Goal: Register for event/course

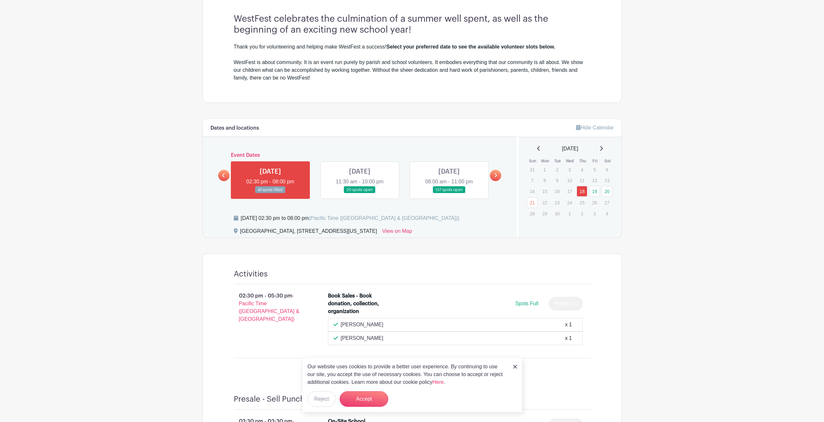
scroll to position [194, 0]
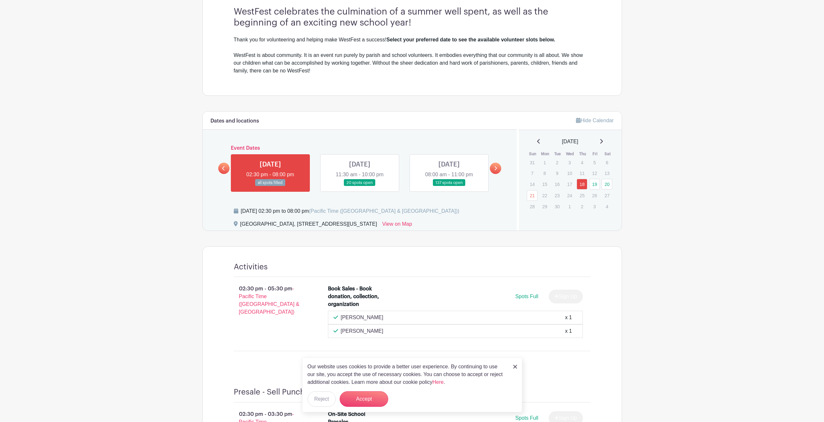
click at [359, 186] on link at bounding box center [359, 186] width 0 height 0
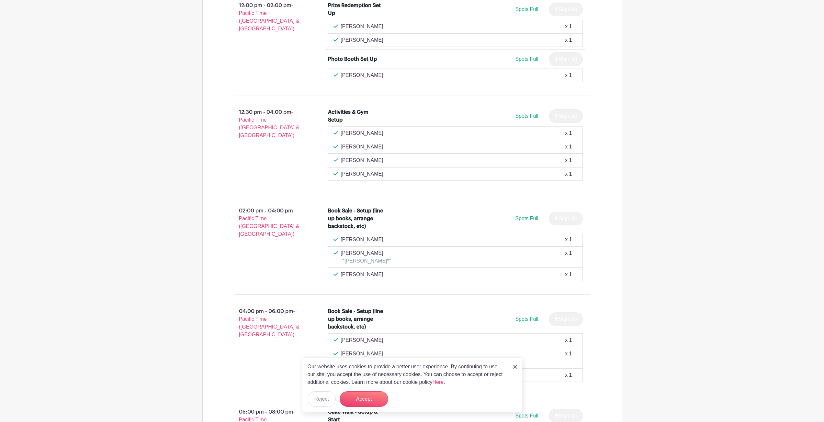
scroll to position [1003, 0]
click at [516, 367] on img at bounding box center [515, 367] width 4 height 4
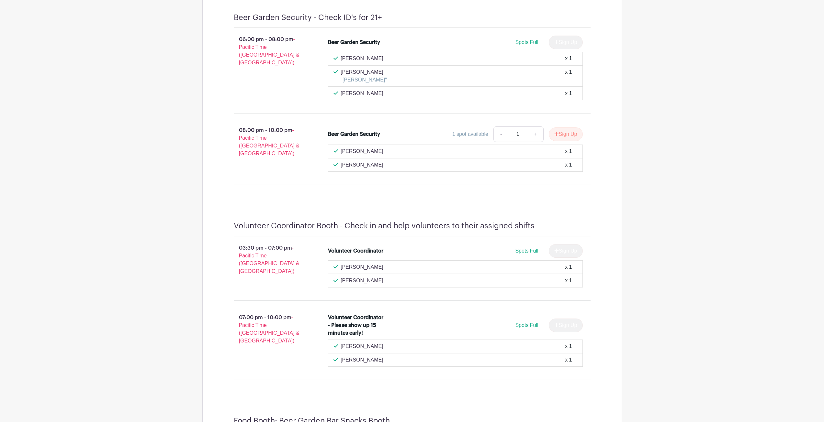
scroll to position [5242, 0]
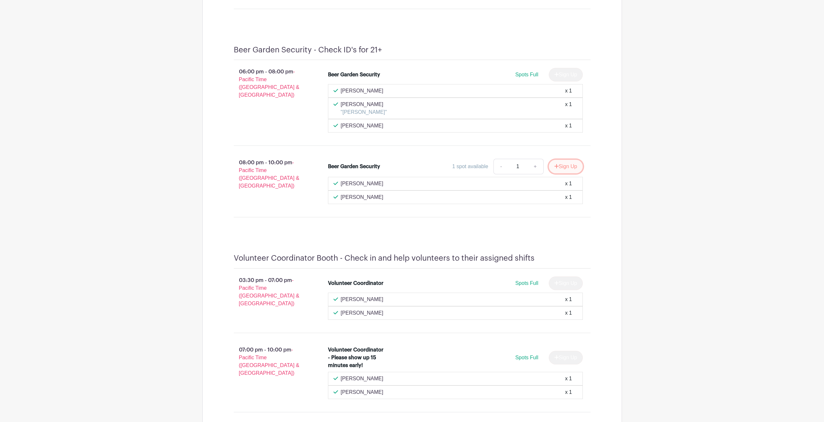
click at [566, 160] on button "Sign Up" at bounding box center [565, 167] width 34 height 14
click at [557, 160] on div "Sign Up" at bounding box center [562, 167] width 39 height 14
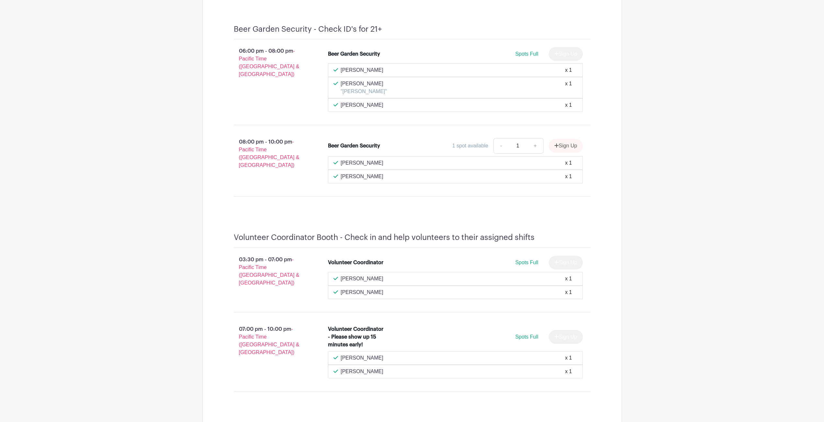
scroll to position [5274, 0]
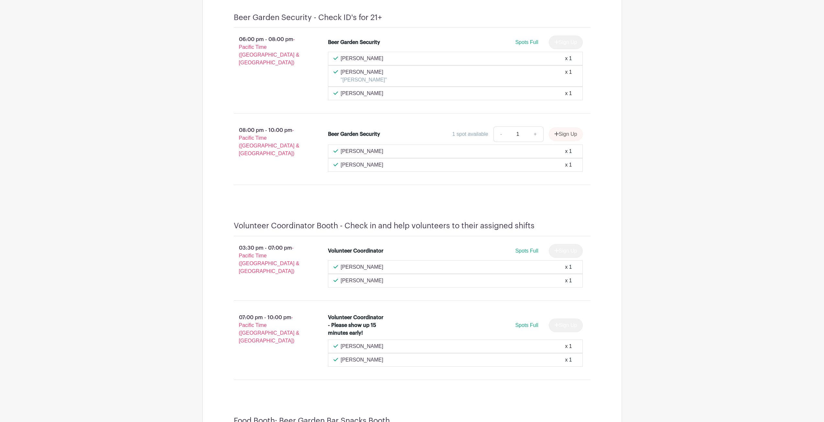
click at [552, 127] on div "Sign Up" at bounding box center [562, 134] width 39 height 14
drag, startPoint x: 532, startPoint y: 108, endPoint x: 526, endPoint y: 143, distance: 36.1
click at [529, 135] on li "Beer Garden Security 1 spot available - 1 + [PERSON_NAME] x 1 [PERSON_NAME] x 1" at bounding box center [455, 149] width 260 height 50
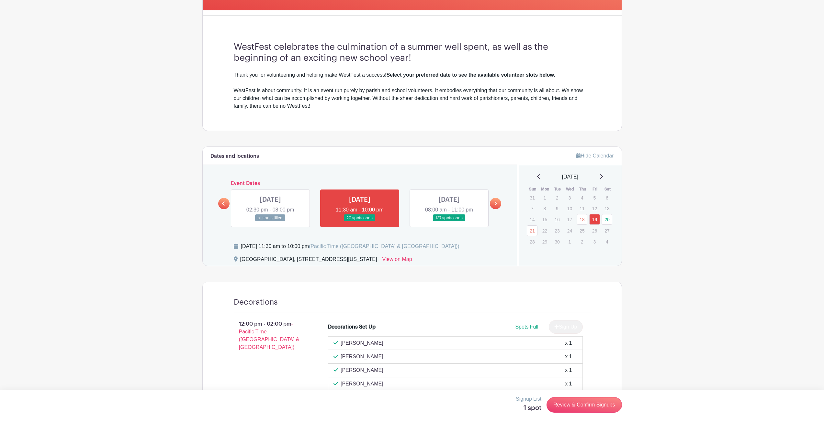
scroll to position [162, 0]
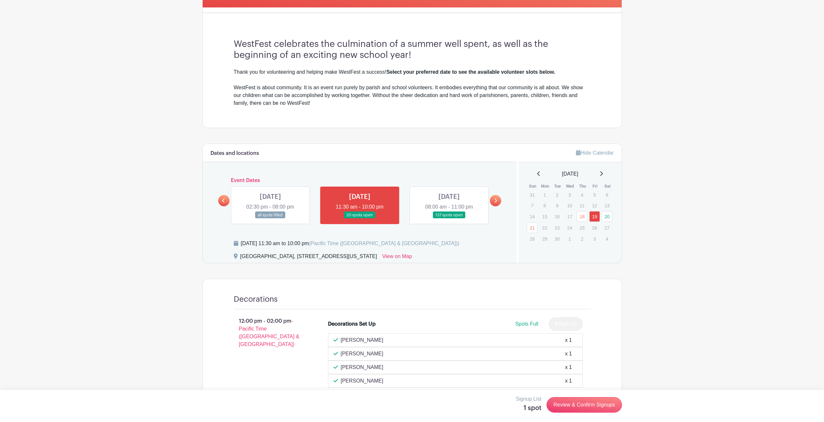
click at [449, 219] on link at bounding box center [449, 219] width 0 height 0
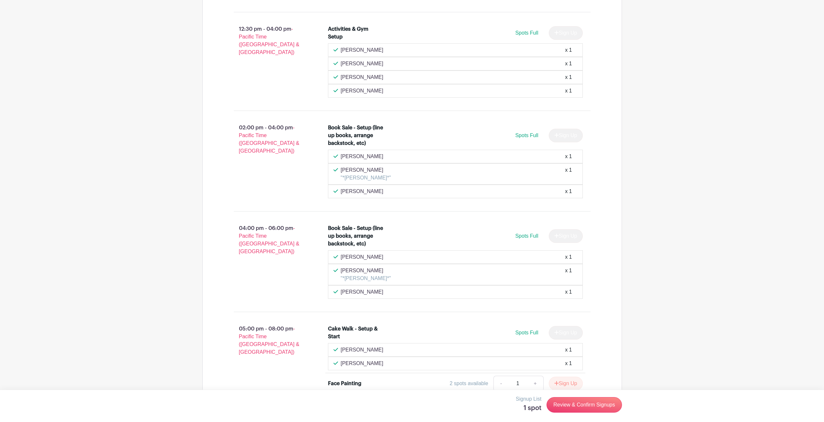
scroll to position [1100, 0]
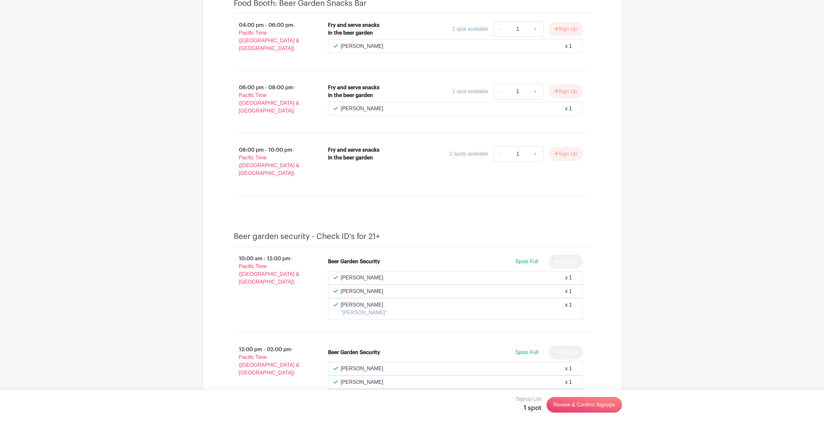
scroll to position [10198, 0]
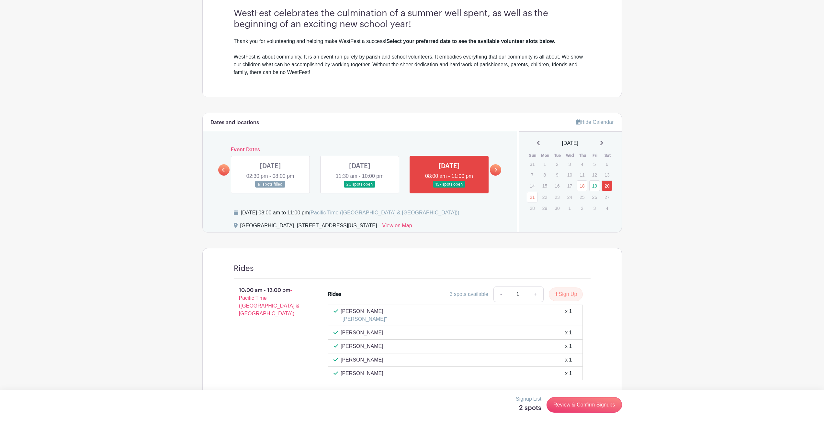
scroll to position [0, 0]
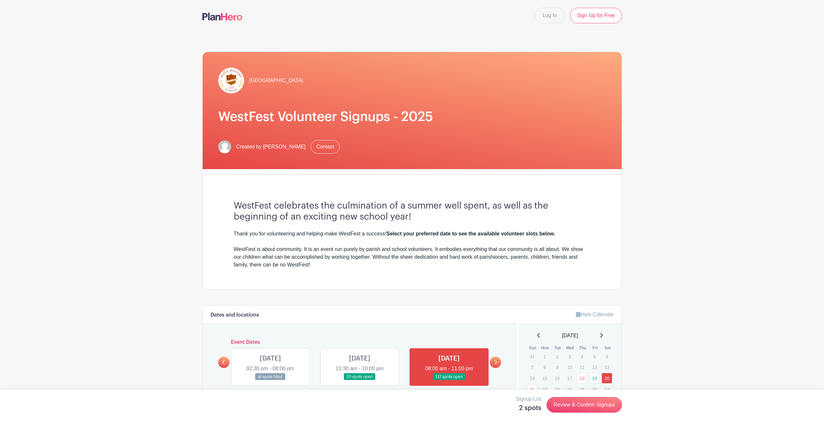
click at [359, 381] on link at bounding box center [359, 381] width 0 height 0
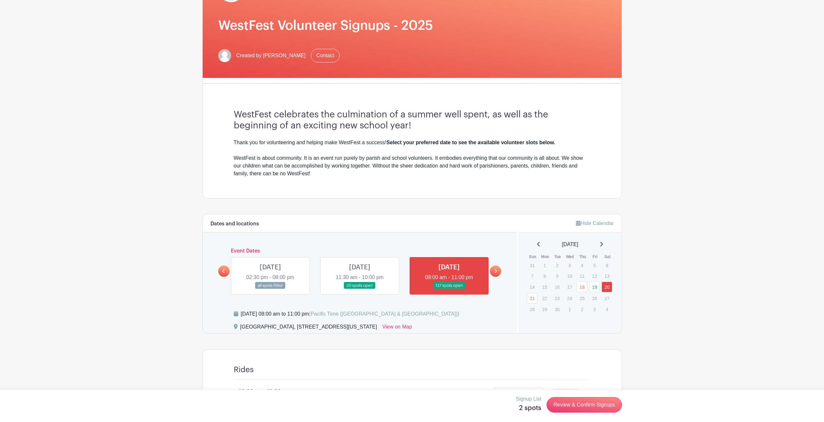
scroll to position [129, 0]
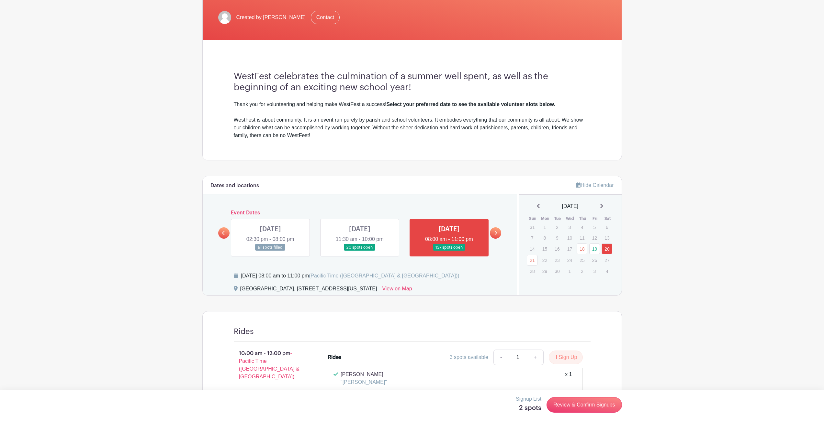
click at [359, 251] on link at bounding box center [359, 251] width 0 height 0
click at [449, 251] on link at bounding box center [449, 251] width 0 height 0
click at [359, 251] on link at bounding box center [359, 251] width 0 height 0
click at [593, 252] on link "19" at bounding box center [594, 249] width 11 height 11
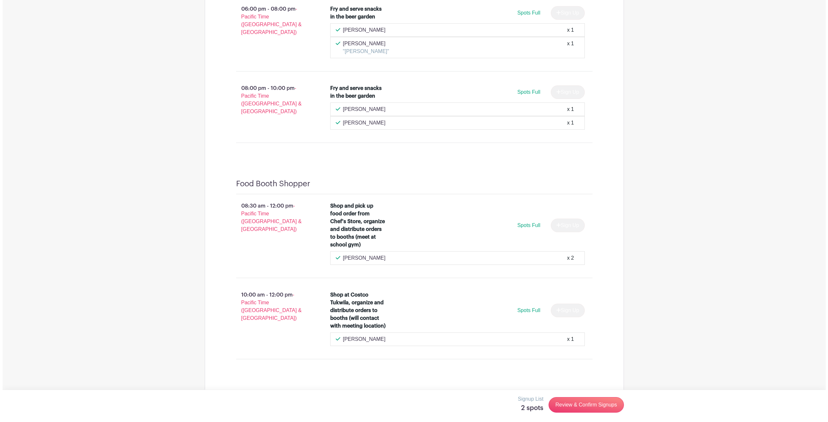
scroll to position [5806, 0]
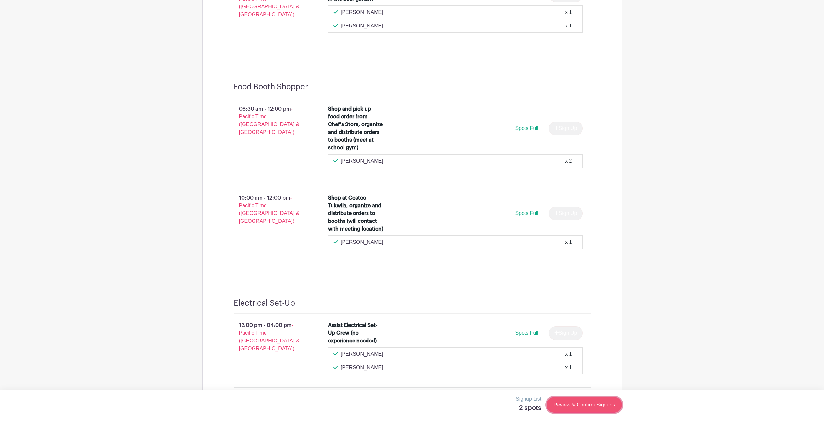
click at [586, 403] on link "Review & Confirm Signups" at bounding box center [583, 405] width 75 height 16
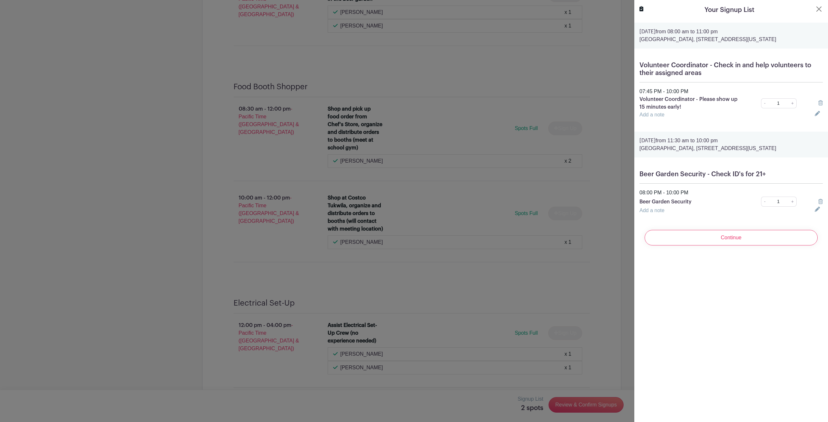
drag, startPoint x: 752, startPoint y: 243, endPoint x: 748, endPoint y: 275, distance: 32.3
click at [748, 275] on div "Your Signup List [DATE] 08:00 am to 11:00 pm [GEOGRAPHIC_DATA], [STREET_ADDRESS…" at bounding box center [731, 211] width 194 height 422
click at [736, 237] on input "Continue" at bounding box center [731, 238] width 173 height 16
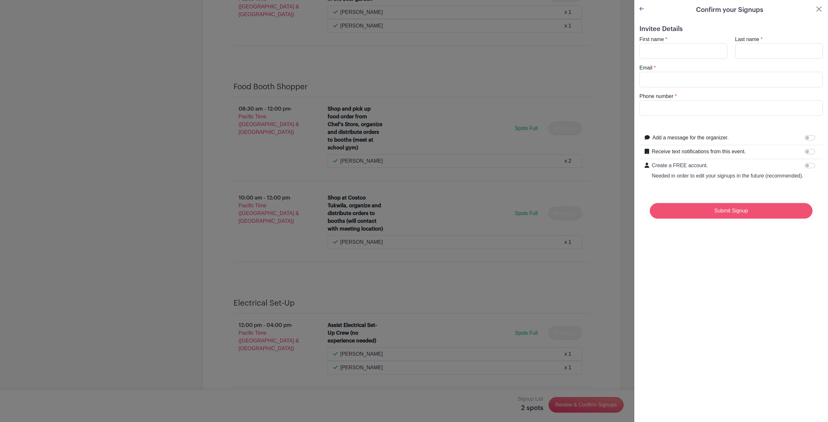
click at [710, 219] on input "Submit Signup" at bounding box center [731, 211] width 163 height 16
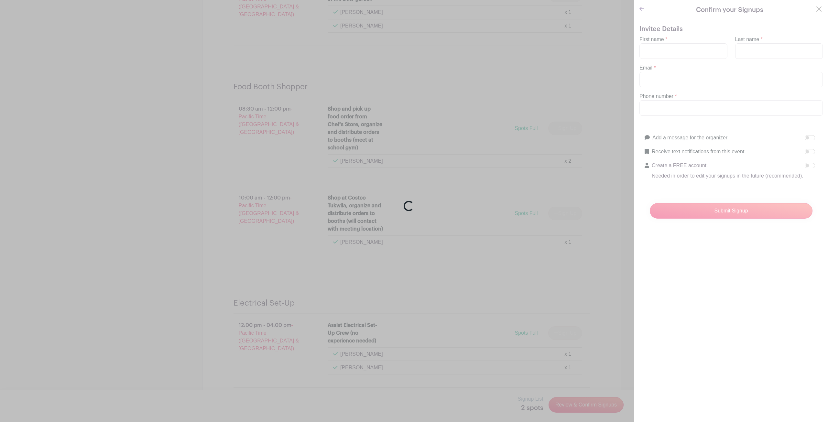
click at [689, 52] on div "Loading..." at bounding box center [414, 211] width 828 height 422
click at [688, 51] on div "Loading..." at bounding box center [414, 211] width 828 height 422
click at [643, 9] on div "Loading..." at bounding box center [414, 211] width 828 height 422
click at [811, 8] on div "Loading..." at bounding box center [414, 211] width 828 height 422
click at [728, 50] on div "Loading..." at bounding box center [414, 211] width 828 height 422
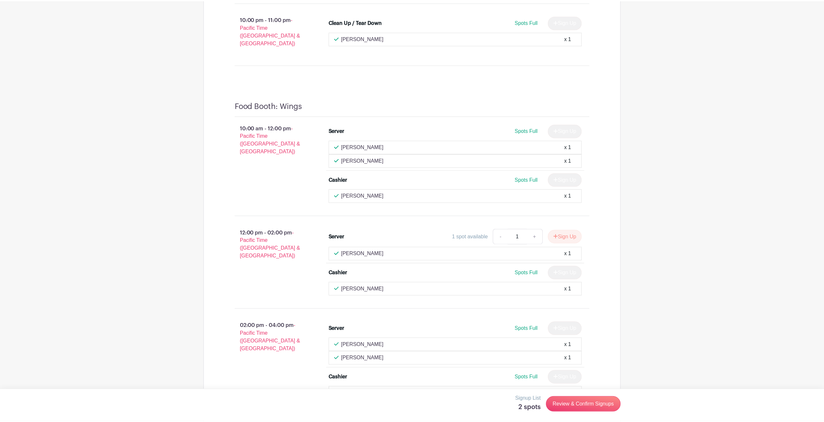
scroll to position [129, 0]
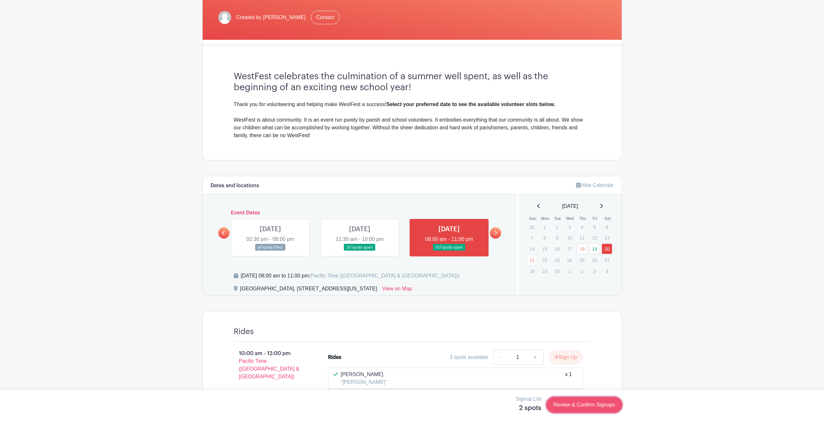
click at [576, 403] on link "Review & Confirm Signups" at bounding box center [583, 405] width 75 height 16
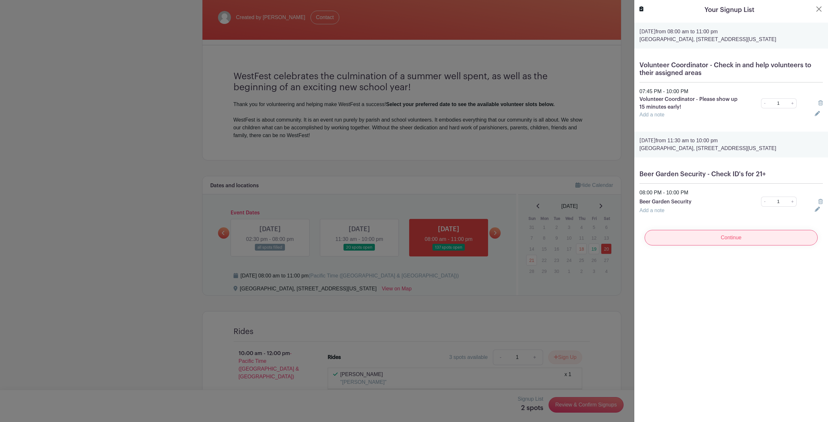
click at [714, 243] on input "Continue" at bounding box center [731, 238] width 173 height 16
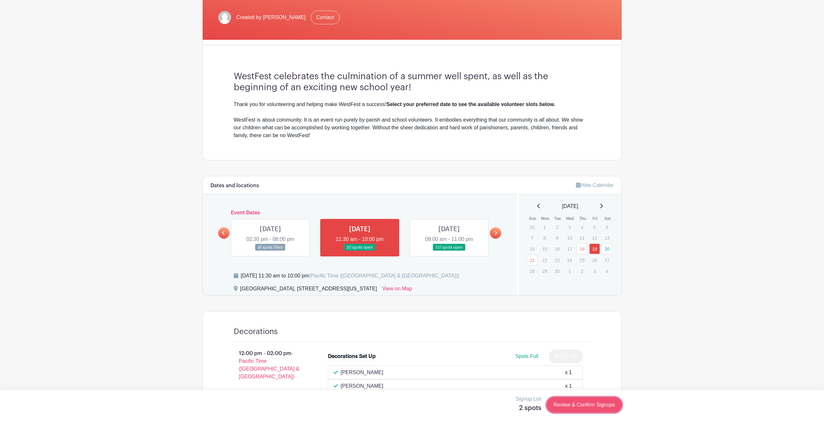
click at [574, 403] on link "Review & Confirm Signups" at bounding box center [583, 405] width 75 height 16
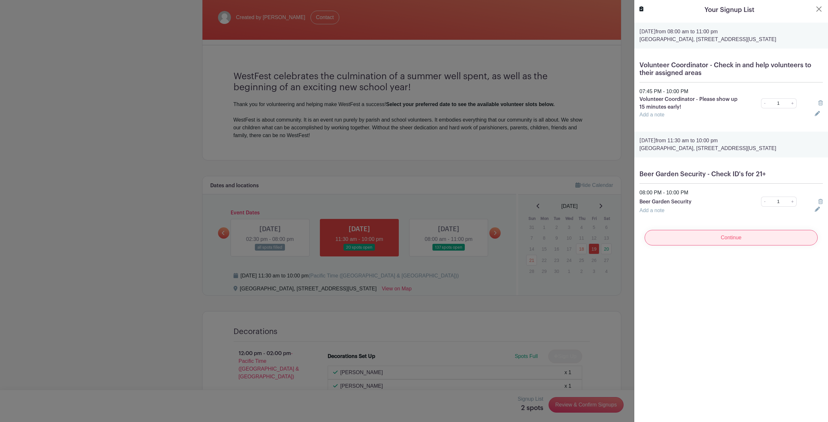
click at [697, 235] on input "Continue" at bounding box center [731, 238] width 173 height 16
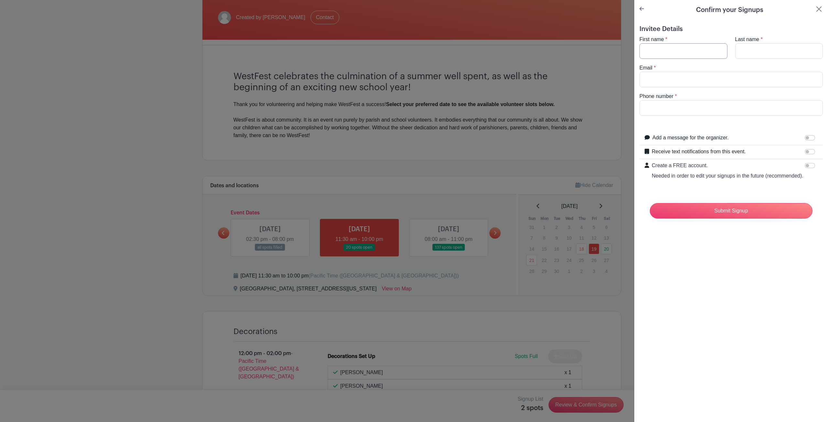
click at [660, 51] on input "First name" at bounding box center [684, 51] width 88 height 16
type input "[PERSON_NAME]"
type input "KHAZAAL"
type input "[EMAIL_ADDRESS][DOMAIN_NAME]"
type input "2069627968"
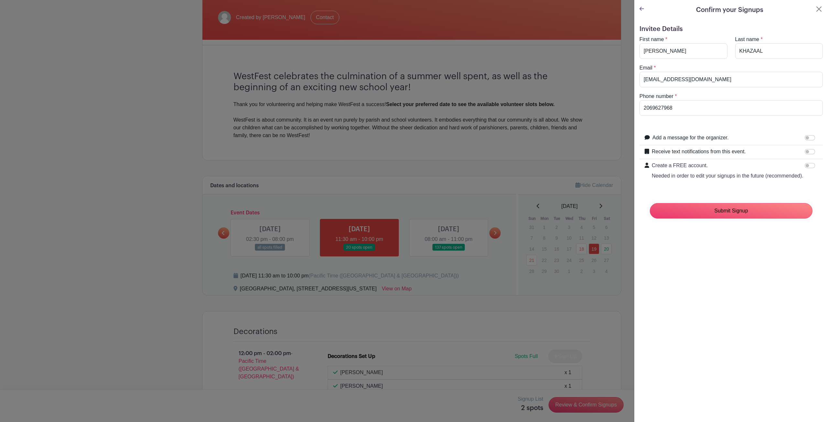
drag, startPoint x: 665, startPoint y: 226, endPoint x: 728, endPoint y: 297, distance: 95.4
click at [723, 300] on div "Confirm your Signups Invitee Details First name * [PERSON_NAME] Last name * [PE…" at bounding box center [731, 211] width 194 height 422
click at [807, 149] on input "Receive text notifications from this event." at bounding box center [810, 151] width 10 height 5
checkbox input "true"
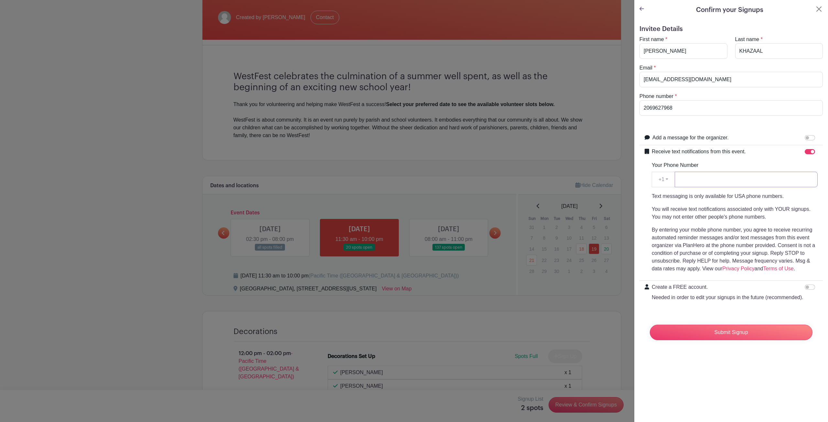
click at [706, 179] on input "Your Phone Number" at bounding box center [746, 180] width 143 height 16
type input "2069627968"
click at [720, 340] on input "Submit Signup" at bounding box center [731, 333] width 163 height 16
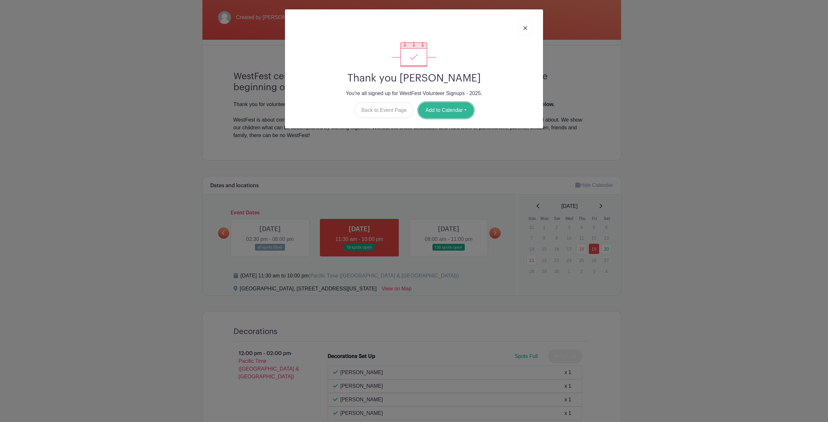
click at [452, 110] on button "Add to Calendar" at bounding box center [446, 111] width 55 height 16
click at [442, 152] on link "Apple iCal" at bounding box center [444, 147] width 51 height 10
click at [379, 112] on link "Back to Event Page" at bounding box center [384, 111] width 59 height 16
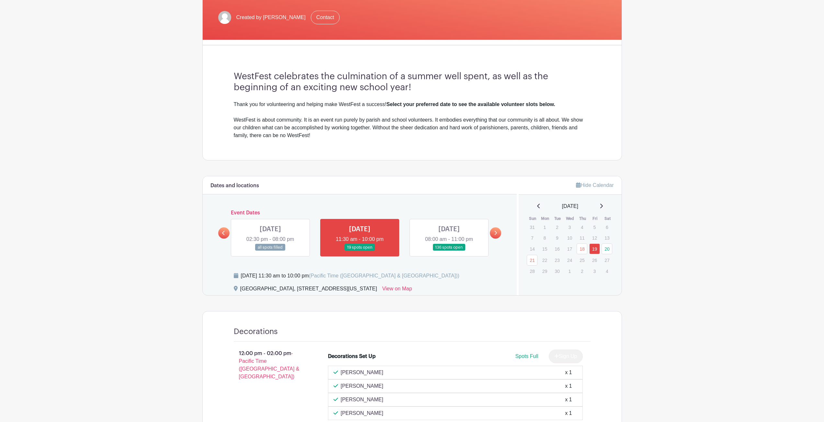
click at [270, 251] on link at bounding box center [270, 251] width 0 height 0
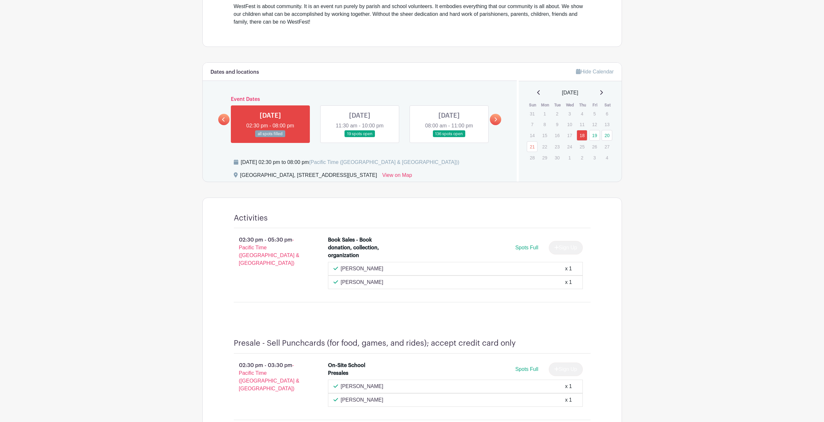
scroll to position [146, 0]
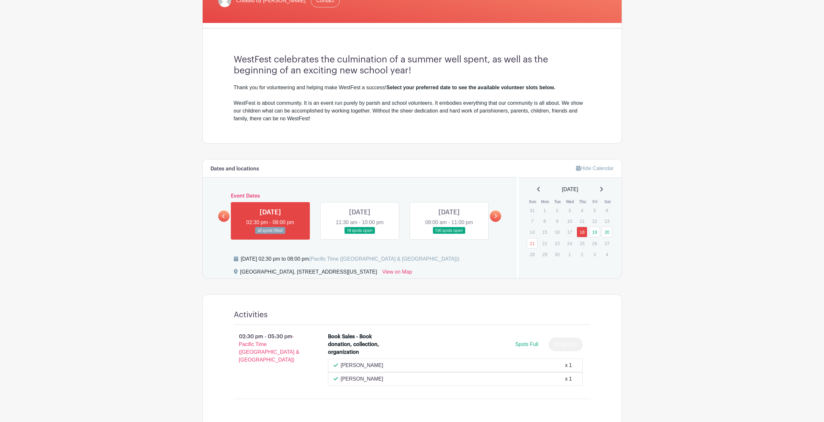
click at [359, 234] on link at bounding box center [359, 234] width 0 height 0
click at [597, 233] on link "19" at bounding box center [594, 232] width 11 height 11
click at [359, 234] on link at bounding box center [359, 234] width 0 height 0
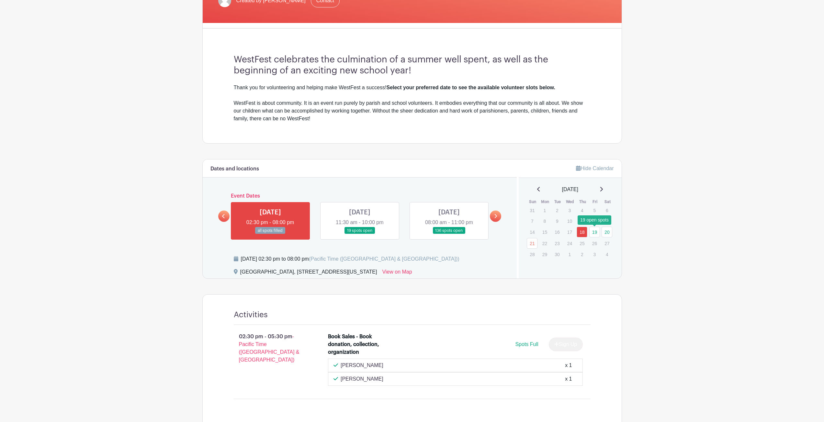
click at [597, 232] on link "19" at bounding box center [594, 232] width 11 height 11
click at [359, 234] on link at bounding box center [359, 234] width 0 height 0
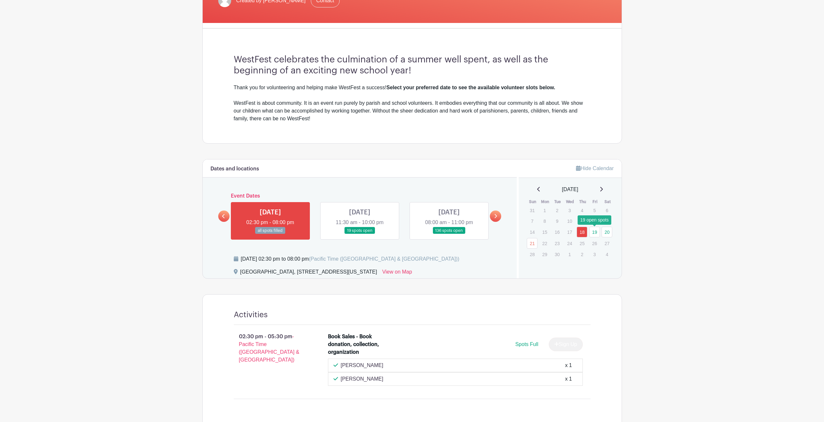
click at [594, 234] on link "19" at bounding box center [594, 232] width 11 height 11
click at [592, 232] on link "19" at bounding box center [594, 232] width 11 height 11
click at [600, 230] on td "19" at bounding box center [595, 232] width 13 height 11
click at [594, 228] on link "19" at bounding box center [594, 232] width 11 height 11
click at [359, 234] on link at bounding box center [359, 234] width 0 height 0
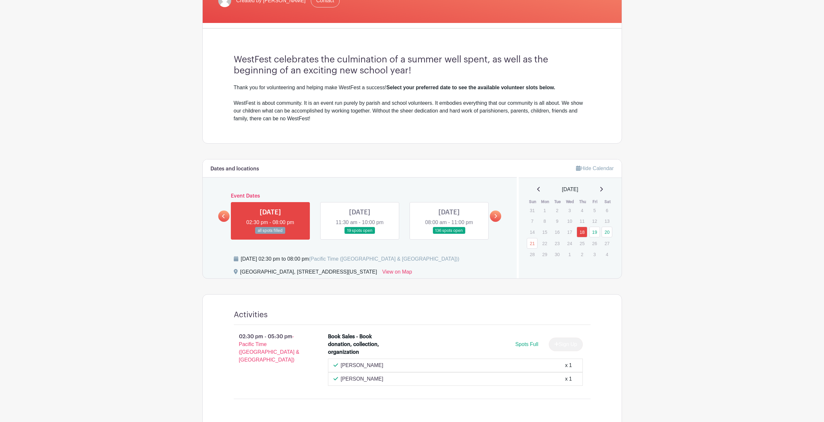
click at [359, 234] on link at bounding box center [359, 234] width 0 height 0
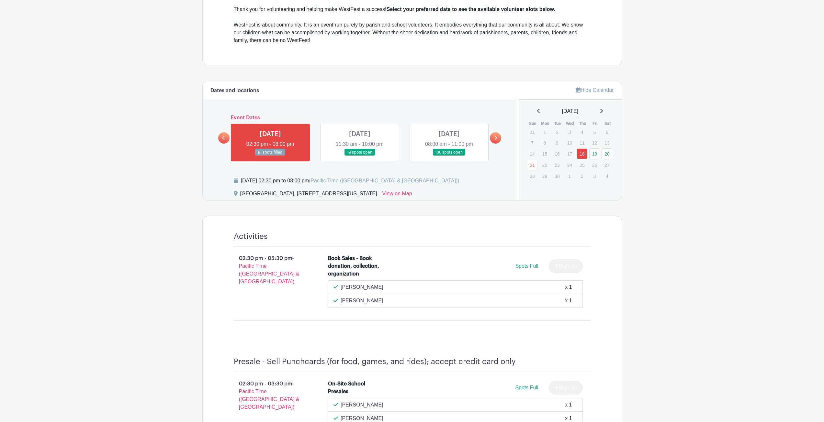
scroll to position [211, 0]
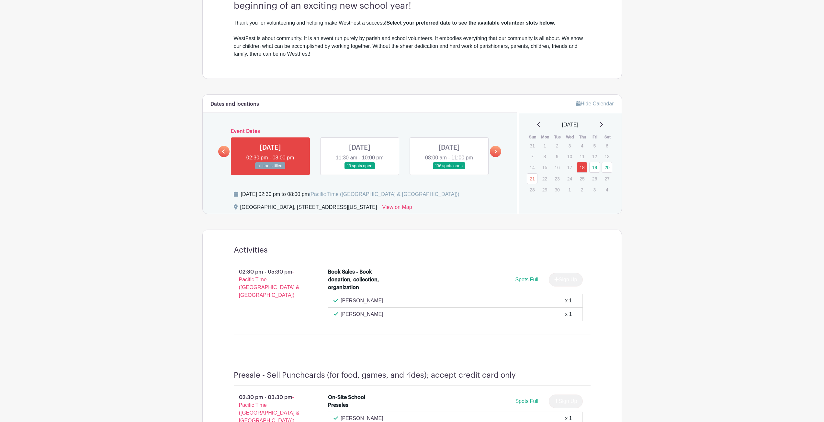
click at [496, 151] on icon at bounding box center [495, 151] width 3 height 4
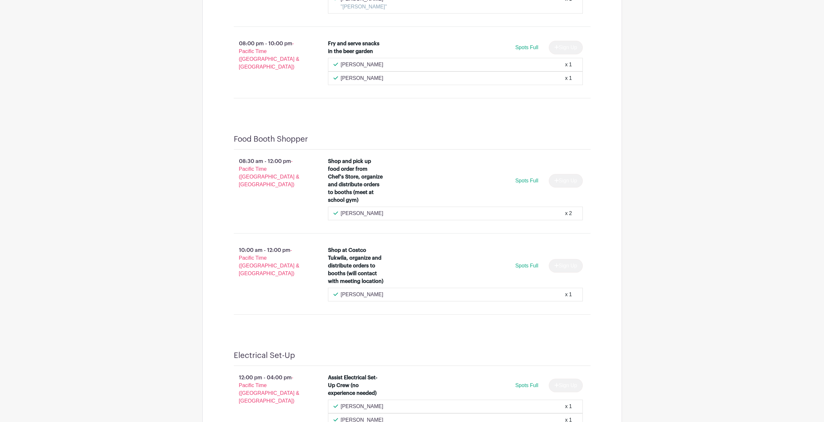
scroll to position [5817, 0]
